Goal: Task Accomplishment & Management: Complete application form

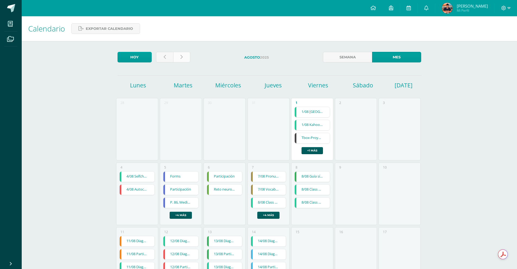
click at [177, 56] on link at bounding box center [181, 57] width 17 height 11
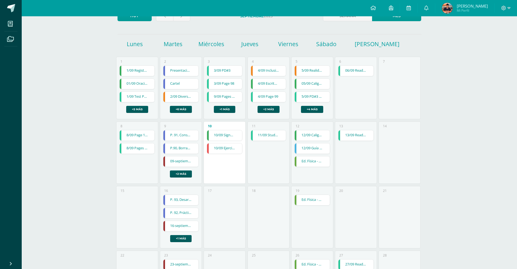
scroll to position [81, 0]
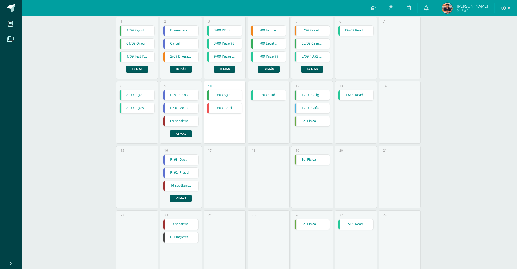
click at [143, 96] on link "8/09 Page 100" at bounding box center [137, 95] width 35 height 10
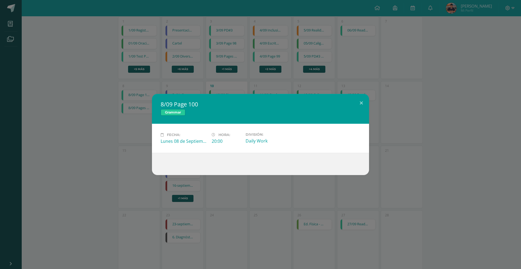
click at [114, 133] on div "8/09 Page 100 Grammar Fecha: Lunes 08 de Septiembre Hora: 20:00 División: Daily…" at bounding box center [260, 134] width 517 height 81
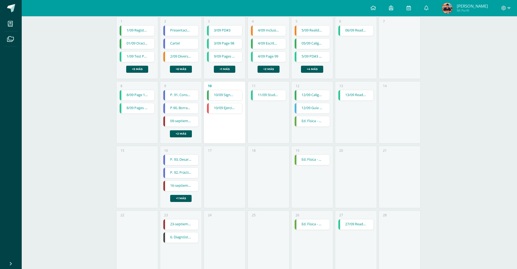
scroll to position [54, 0]
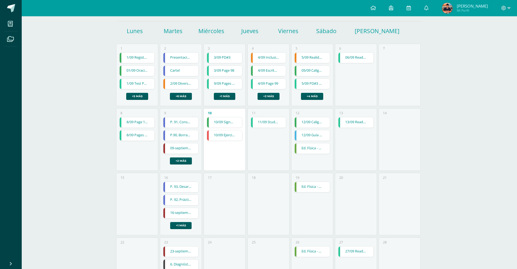
click at [178, 121] on link "P. 91, Conservación desde la cultura local" at bounding box center [181, 122] width 35 height 10
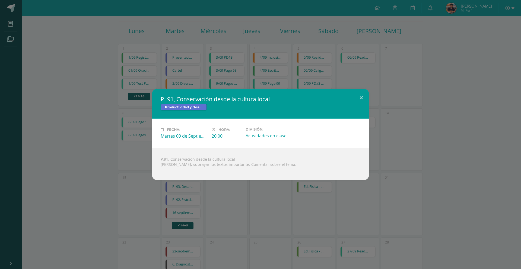
click at [150, 155] on div "P. 91, Conservación desde la cultura local Productividad y Desarrollo Fecha: Ma…" at bounding box center [260, 135] width 517 height 92
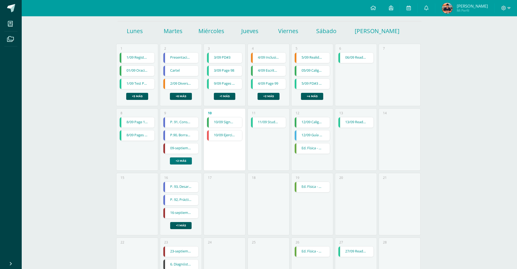
click at [180, 161] on link "+2 más" at bounding box center [181, 161] width 22 height 7
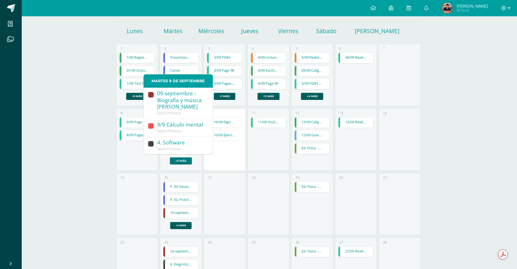
scroll to position [70, 0]
click at [141, 153] on div "8 8/09 Page 100 8/09 Page 100 Grammar Fecha: Lunes 08 de Septiembre Hora: 20:00…" at bounding box center [137, 139] width 42 height 62
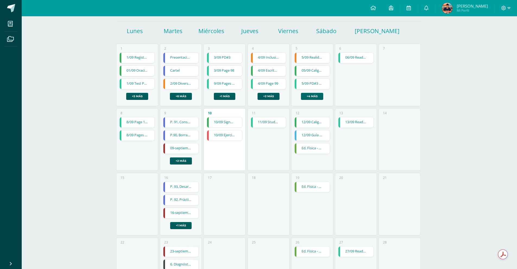
click at [315, 96] on link "+4 más" at bounding box center [312, 96] width 22 height 7
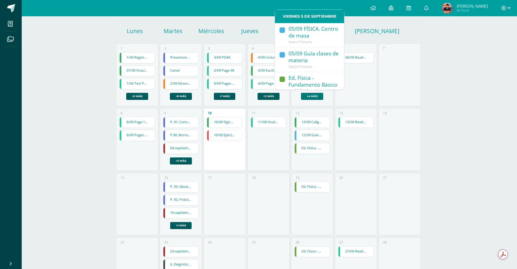
scroll to position [126, 0]
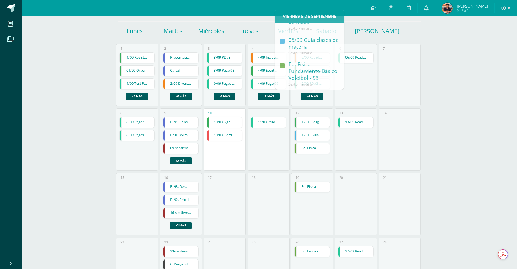
drag, startPoint x: 359, startPoint y: 97, endPoint x: 365, endPoint y: 90, distance: 9.0
click at [359, 97] on div "6 06/09 ReadTheory 3 06/09 ReadTheory 3 Phonics / Spelling Cargando contenido" at bounding box center [356, 75] width 42 height 62
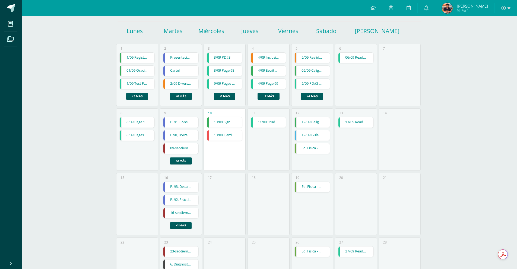
click at [363, 60] on link "06/09 ReadTheory 3" at bounding box center [356, 58] width 35 height 10
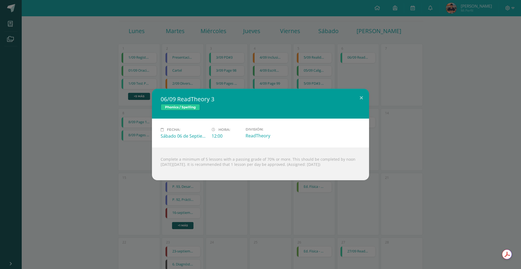
click at [129, 147] on div "06/09 ReadTheory 3 Phonics / Spelling Fecha: Sábado 06 de Septiembre Hora: 12:0…" at bounding box center [260, 135] width 517 height 92
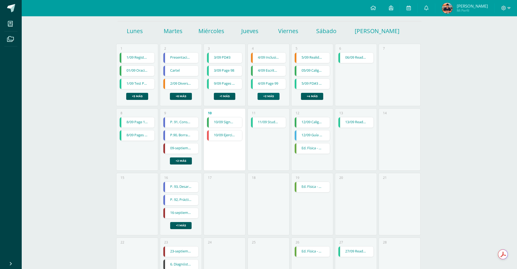
click at [275, 95] on link "+2 más" at bounding box center [269, 96] width 22 height 7
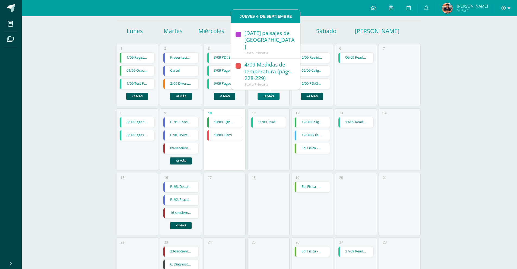
scroll to position [81, 0]
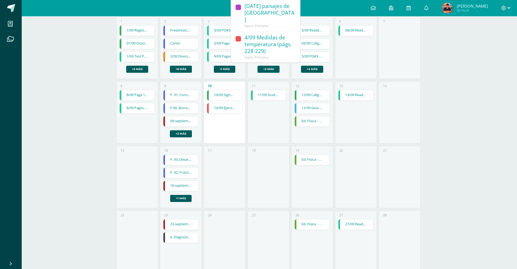
click at [272, 131] on div "11 11/09 Study Guide #3 11/09 Study Guide #3 Reading and Writing Cargando conte…" at bounding box center [269, 112] width 42 height 62
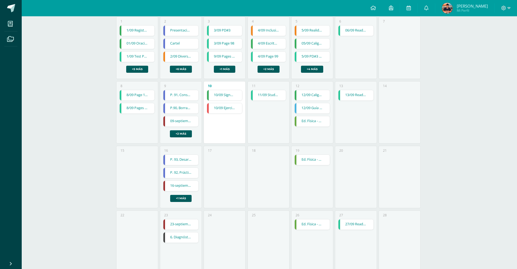
scroll to position [54, 0]
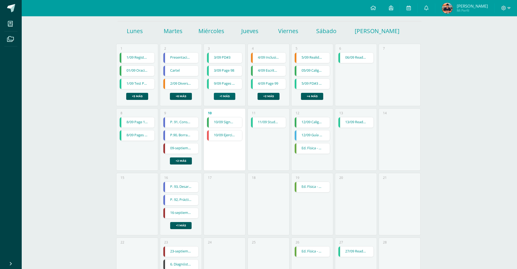
click at [223, 100] on link "+1 más" at bounding box center [224, 96] width 21 height 7
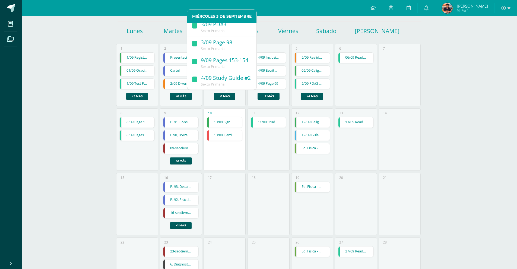
click at [224, 148] on div "10 10/09 Signos de puntuación (págs. 186-188) 10/09 Signos de puntuación (págs.…" at bounding box center [225, 139] width 42 height 62
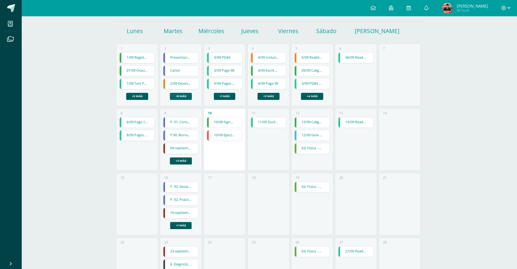
click at [177, 97] on link "+6 más" at bounding box center [181, 96] width 22 height 7
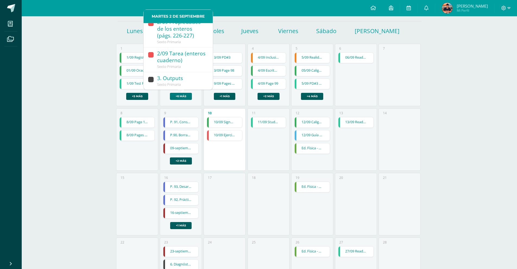
scroll to position [168, 0]
click at [125, 143] on div "8 8/09 Page 100 8/09 Page 100 Grammar Fecha: Lunes 08 de Septiembre Hora: 20:00…" at bounding box center [137, 139] width 42 height 62
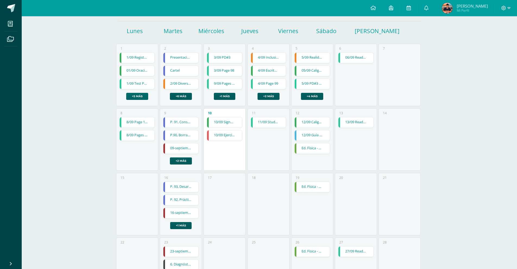
drag, startPoint x: 140, startPoint y: 102, endPoint x: 142, endPoint y: 99, distance: 3.3
click at [140, 102] on div "1 1/09 Registros del lenguaje (págs. 178-180) 1/09 Registros del lenguaje (págs…" at bounding box center [137, 75] width 42 height 62
click at [142, 99] on link "+5 más" at bounding box center [137, 96] width 22 height 7
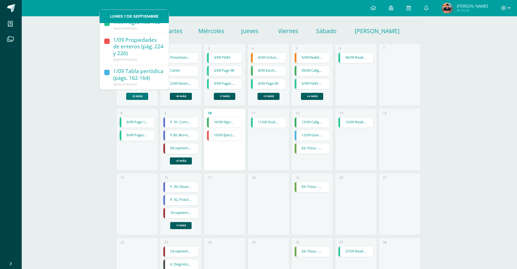
scroll to position [130, 0]
click at [131, 162] on div "8 8/09 Page 100 8/09 Page 100 Grammar Fecha: Lunes 08 de Septiembre Hora: 20:00…" at bounding box center [137, 139] width 42 height 62
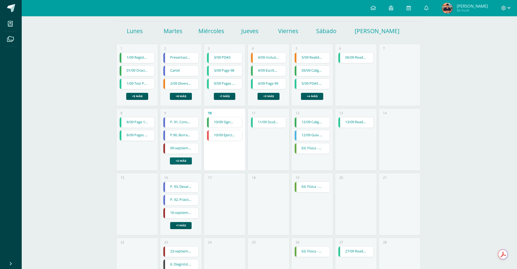
click at [181, 163] on link "+2 más" at bounding box center [181, 161] width 22 height 7
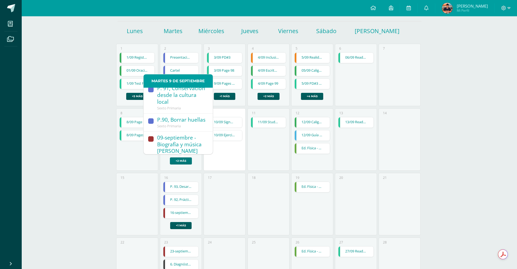
scroll to position [0, 0]
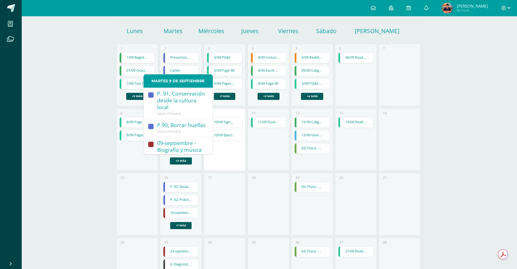
click at [139, 154] on div "8 8/09 Page 100 8/09 Page 100 Grammar Fecha: Lunes 08 de Septiembre Hora: 20:00…" at bounding box center [137, 139] width 42 height 62
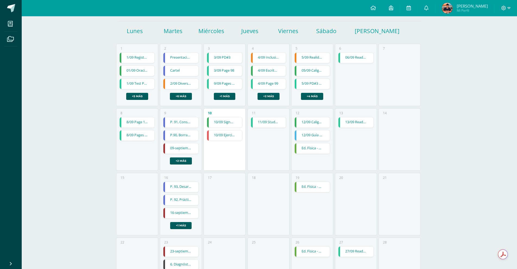
click at [146, 131] on link "8/09 Pages 157-158" at bounding box center [137, 135] width 35 height 10
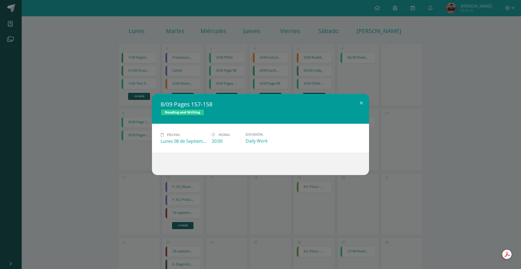
click at [125, 153] on div "8/09 Pages 157-158 Reading and Writing Fecha: Lunes 08 de Septiembre Hora: 20:0…" at bounding box center [260, 134] width 517 height 81
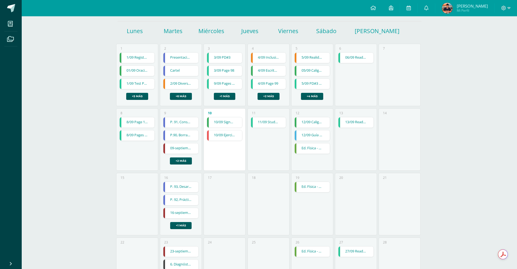
click at [140, 121] on link "8/09 Page 100" at bounding box center [137, 122] width 35 height 10
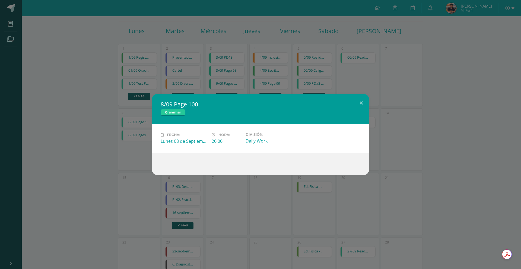
click at [131, 153] on div "8/09 Page 100 Grammar Fecha: Lunes 08 de Septiembre Hora: 20:00 División: Daily…" at bounding box center [260, 134] width 517 height 81
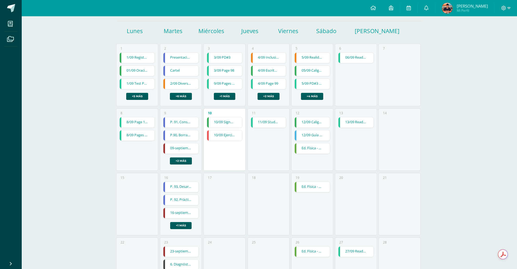
click at [230, 123] on link "10/09 Signos de puntuación (págs. 186-188)" at bounding box center [224, 122] width 35 height 10
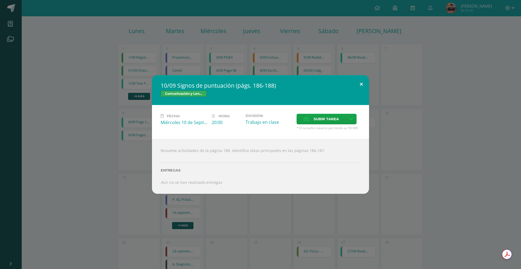
click at [361, 84] on button at bounding box center [361, 84] width 15 height 18
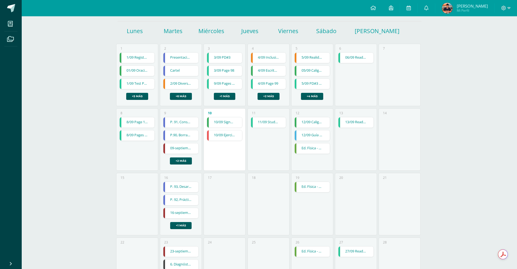
drag, startPoint x: 235, startPoint y: 135, endPoint x: 230, endPoint y: 137, distance: 5.4
click at [235, 135] on link "10/09 Ejercicio operaciones con enteros" at bounding box center [224, 135] width 35 height 10
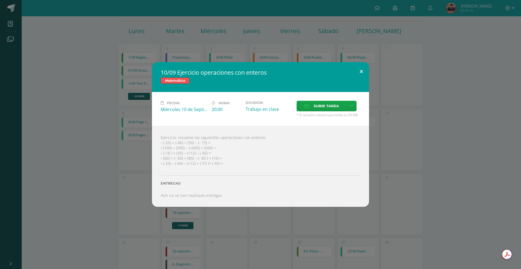
click at [362, 68] on button at bounding box center [361, 71] width 15 height 18
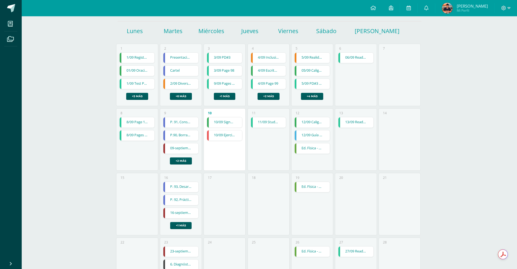
click at [220, 122] on link "10/09 Signos de puntuación (págs. 186-188)" at bounding box center [224, 122] width 35 height 10
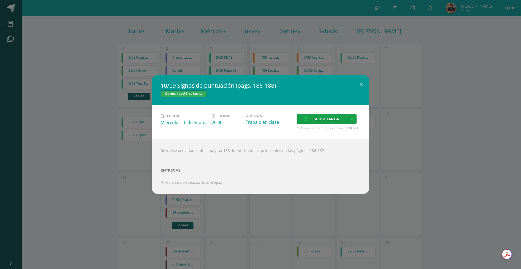
click at [105, 178] on div "10/09 Signos de puntuación (págs. 186-188) Comunicación y Lenguaje Fecha: Miérc…" at bounding box center [260, 134] width 517 height 119
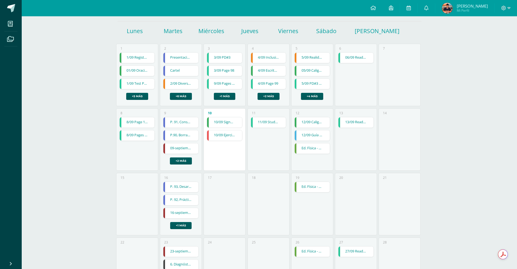
click at [233, 134] on link "10/09 Ejercicio operaciones con enteros" at bounding box center [224, 135] width 35 height 10
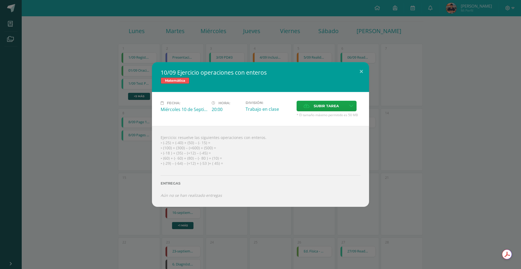
click at [76, 155] on div "10/09 Ejercicio operaciones con enteros Matemática Fecha: Miércoles 10 de Septi…" at bounding box center [260, 134] width 517 height 144
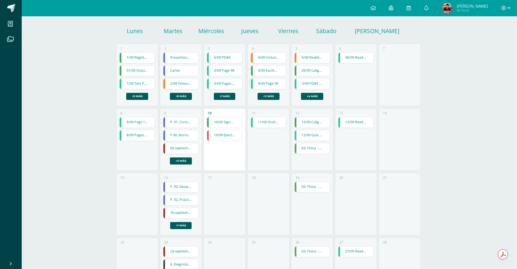
click at [265, 122] on link "11/09 Study Guide #3" at bounding box center [268, 122] width 35 height 10
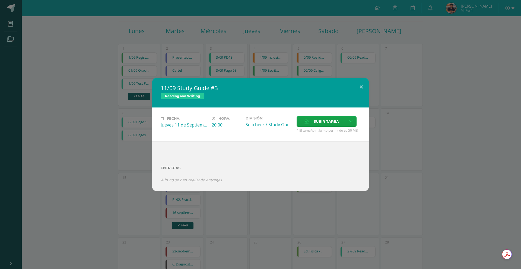
click at [77, 162] on div "11/09 Study Guide #3 Reading and Writing Fecha: Jueves 11 de Septiembre Hora: 2…" at bounding box center [260, 135] width 517 height 114
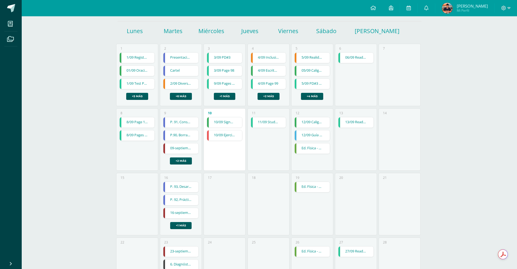
click at [356, 126] on link "13/09 ReadTheory 4" at bounding box center [356, 122] width 35 height 10
click at [323, 125] on link "12/09 Caligrafía (págs. 111-115)" at bounding box center [312, 122] width 35 height 10
click at [320, 136] on link "12/09 Guía tabla periódica" at bounding box center [312, 135] width 35 height 10
click at [318, 150] on link "Ed. Física - PRACTICA LIBRE Voleibol - S4" at bounding box center [312, 148] width 35 height 10
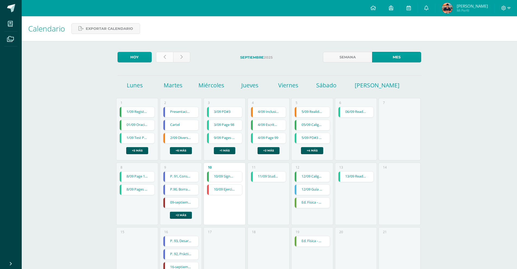
click at [172, 55] on link at bounding box center [164, 57] width 17 height 11
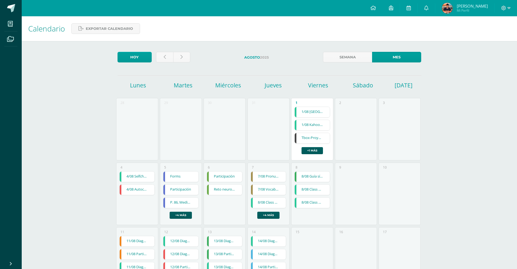
click at [186, 50] on div "[DATE] [DATE] Semana Mes [DATE] [DATE] [DATE] [DATE] [DATE][PERSON_NAME][DATE][…" at bounding box center [270, 236] width 326 height 391
click at [186, 53] on link at bounding box center [181, 57] width 17 height 11
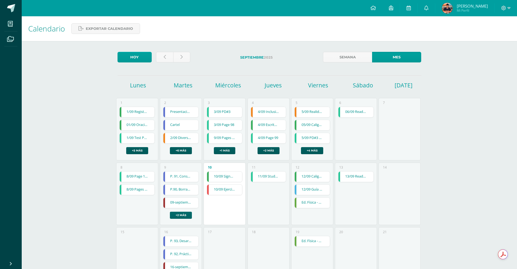
click at [179, 212] on link "+2 más" at bounding box center [181, 215] width 22 height 7
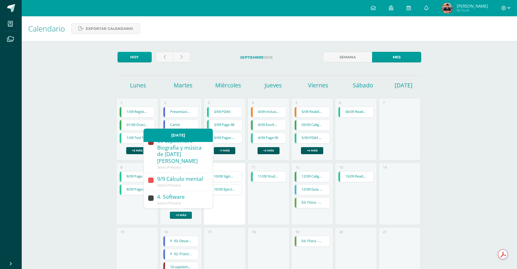
scroll to position [70, 0]
click at [120, 195] on link at bounding box center [121, 190] width 2 height 10
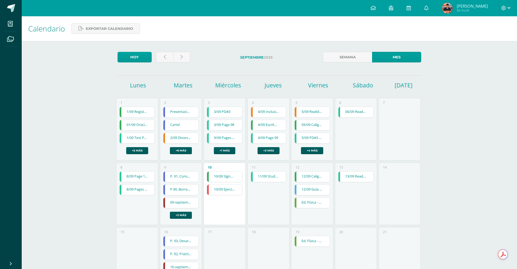
click at [230, 140] on link "9/09 Pages 153-154" at bounding box center [224, 138] width 35 height 10
click at [231, 126] on link "3/09 Page 98" at bounding box center [226, 125] width 35 height 10
click at [230, 115] on link "3/09 PD#3" at bounding box center [224, 112] width 35 height 10
click at [312, 149] on link "+4 más" at bounding box center [312, 150] width 22 height 7
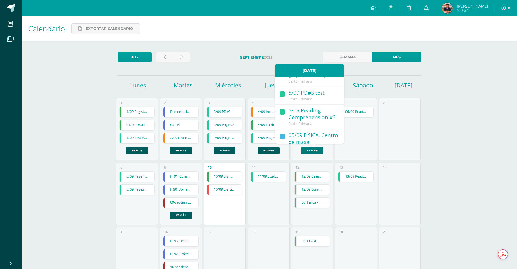
scroll to position [45, 0]
click at [319, 117] on div "5/09 Reading Comprehension #3" at bounding box center [314, 116] width 50 height 14
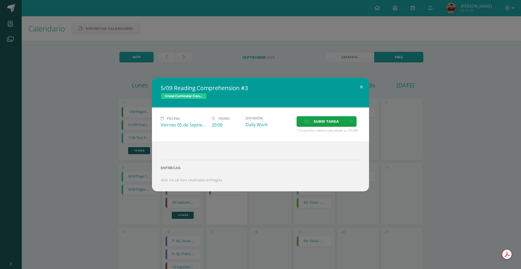
click at [461, 146] on div "5/09 Reading Comprehension #3 Cross Curricular Connections Fecha: Viernes 05 de…" at bounding box center [260, 135] width 517 height 114
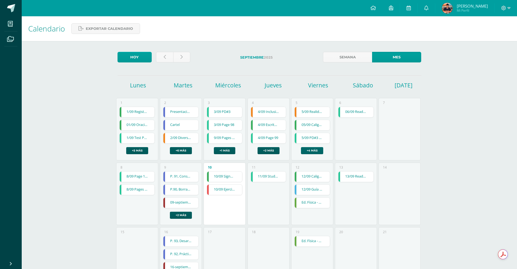
click at [310, 150] on link "+4 más" at bounding box center [312, 150] width 22 height 7
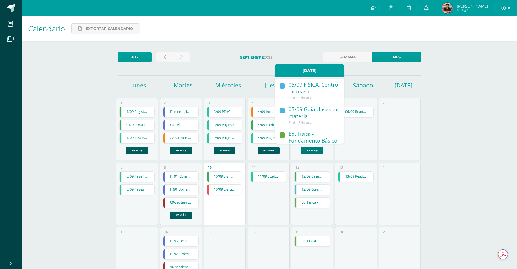
scroll to position [72, 0]
click at [321, 93] on div "5/09 Reading Comprehension #3" at bounding box center [314, 89] width 50 height 14
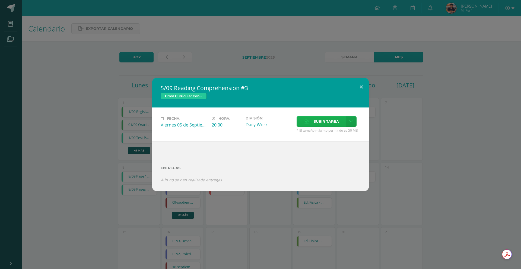
click at [331, 124] on span "Subir tarea" at bounding box center [326, 122] width 25 height 10
click at [0, 0] on input "Subir tarea" at bounding box center [0, 0] width 0 height 0
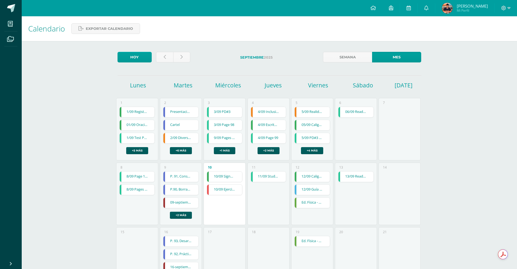
click at [315, 142] on link "5/09 PD#3 test" at bounding box center [312, 138] width 35 height 10
click at [315, 151] on link "+4 más" at bounding box center [312, 150] width 22 height 7
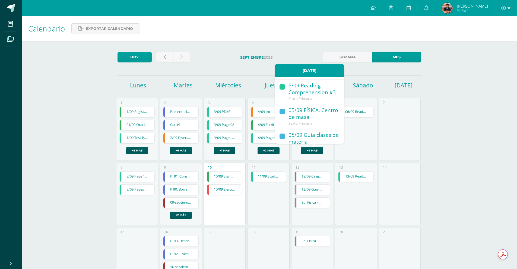
click at [315, 96] on div "5/09 Reading Comprehension #3" at bounding box center [314, 89] width 50 height 14
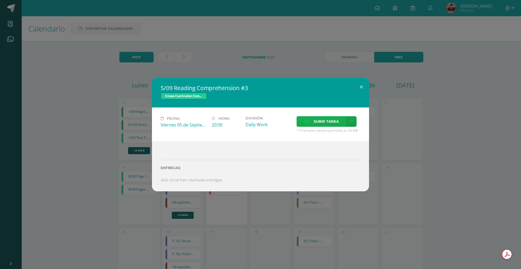
click at [323, 120] on span "Subir tarea" at bounding box center [326, 122] width 25 height 10
click at [0, 0] on input "Subir tarea" at bounding box center [0, 0] width 0 height 0
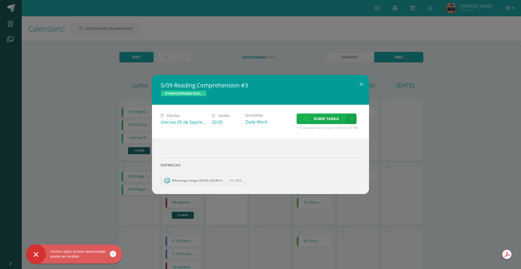
click at [307, 120] on icon at bounding box center [307, 119] width 6 height 4
click at [0, 0] on input "Subir tarea" at bounding box center [0, 0] width 0 height 0
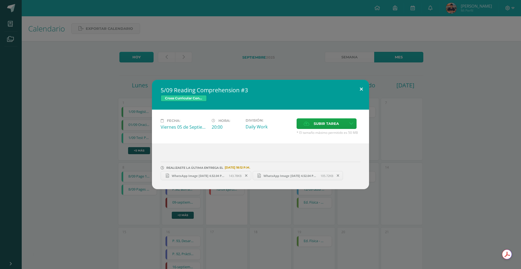
click at [362, 88] on button at bounding box center [361, 89] width 15 height 18
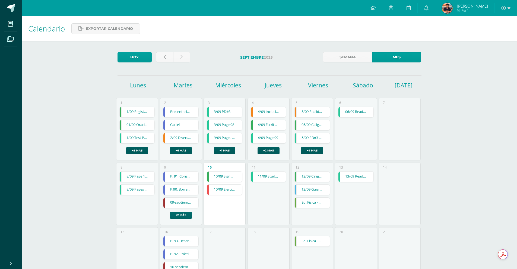
click at [184, 215] on link "+2 más" at bounding box center [181, 215] width 22 height 7
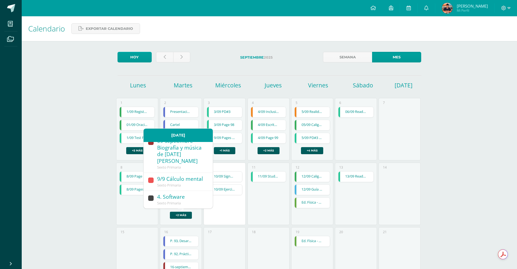
click at [193, 185] on div "Sexto Primaria" at bounding box center [182, 185] width 50 height 5
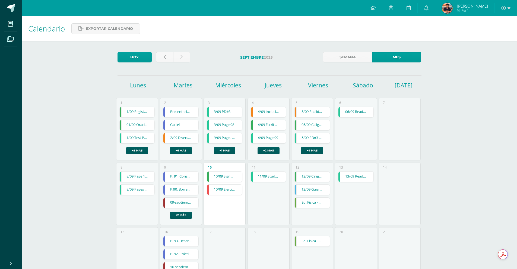
click at [181, 203] on link "09-septiembre - Biografía y música de Domingo Bethacourt" at bounding box center [181, 203] width 35 height 10
click at [182, 178] on link "P. 91, Conservación desde la cultura local" at bounding box center [181, 177] width 35 height 10
click at [185, 216] on div "P. 91, Conservación desde la cultura local Productividad y Desarrollo Fecha: Ma…" at bounding box center [260, 134] width 521 height 269
click at [180, 215] on link "+2 más" at bounding box center [181, 215] width 22 height 7
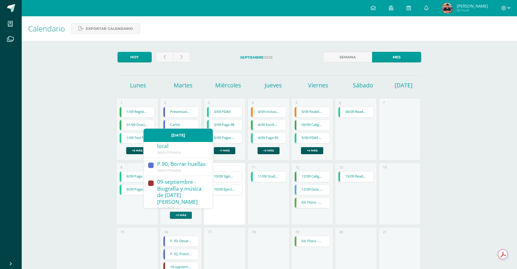
scroll to position [0, 0]
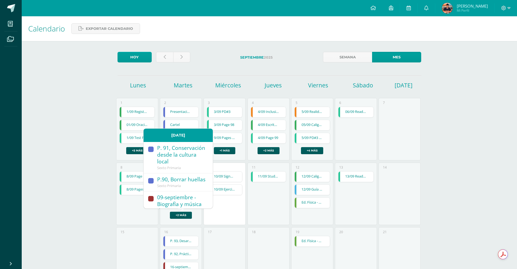
click at [137, 205] on div "8 8/09 Page 100 8/09 Page 100 Grammar Cargando contenido 8/09 Pages 157-158 8/0…" at bounding box center [137, 194] width 42 height 62
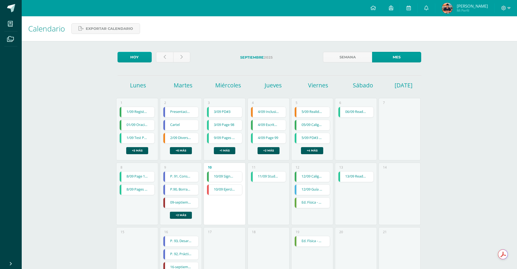
click at [355, 111] on link "06/09 ReadTheory 3" at bounding box center [356, 112] width 35 height 10
click at [311, 139] on link "5/09 PD#3 test" at bounding box center [312, 138] width 35 height 10
click at [314, 149] on link "+4 más" at bounding box center [312, 150] width 22 height 7
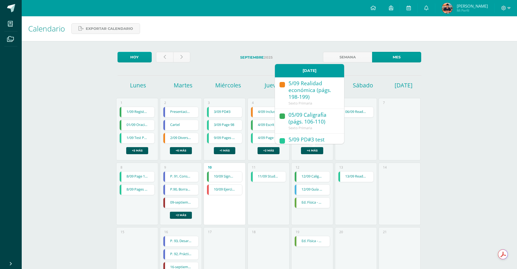
click at [327, 121] on div "05/09 Caligrafía (págs. 106-110)" at bounding box center [314, 119] width 50 height 14
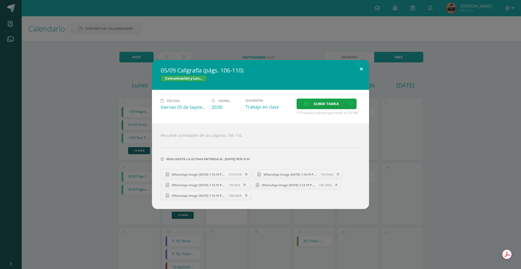
click at [360, 68] on button at bounding box center [361, 69] width 15 height 18
